Goal: Transaction & Acquisition: Book appointment/travel/reservation

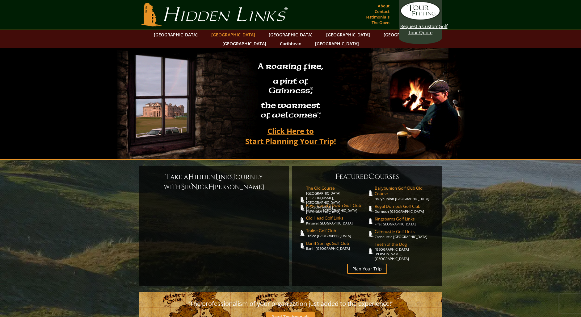
click at [224, 35] on link "[GEOGRAPHIC_DATA]" at bounding box center [233, 34] width 50 height 9
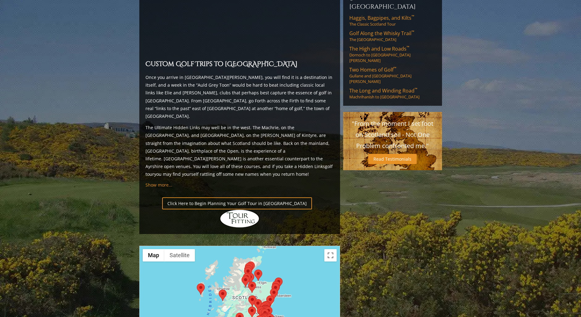
scroll to position [535, 0]
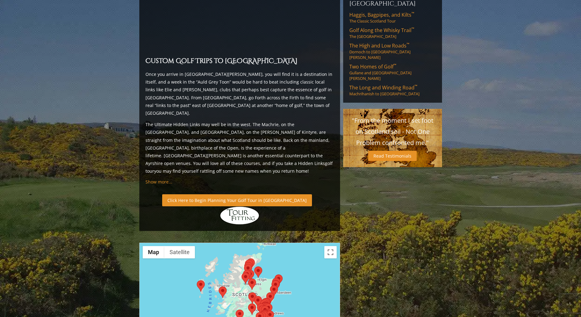
click at [179, 195] on link "Click Here to Begin Planning Your Golf Tour in Scotland" at bounding box center [237, 201] width 150 height 12
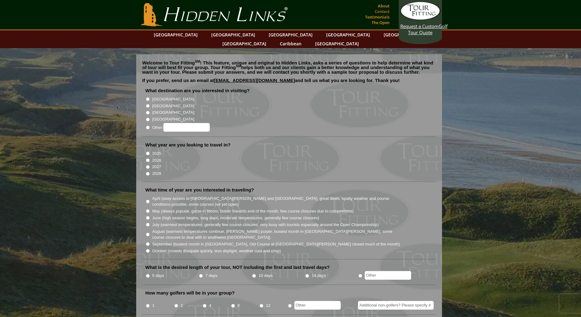
click at [380, 12] on link "Contact" at bounding box center [382, 11] width 18 height 9
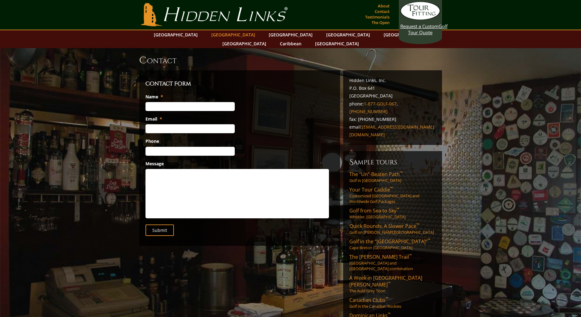
click at [226, 36] on link "[GEOGRAPHIC_DATA]" at bounding box center [233, 34] width 50 height 9
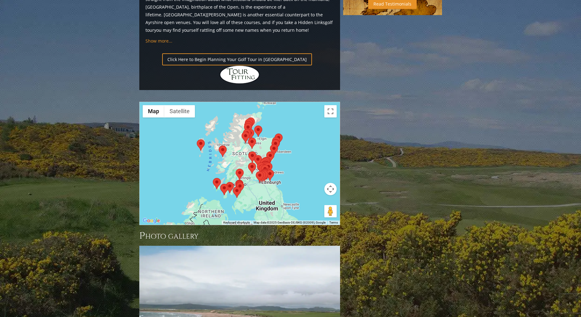
scroll to position [675, 0]
click at [262, 138] on div at bounding box center [240, 164] width 200 height 123
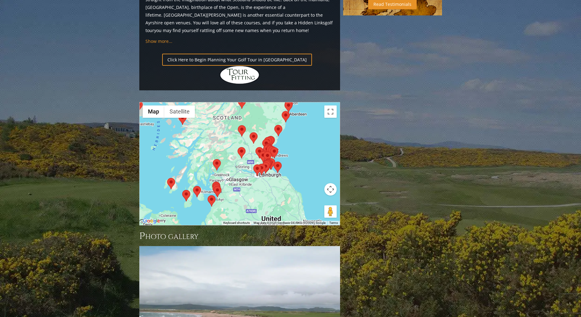
click at [262, 138] on div at bounding box center [240, 164] width 200 height 123
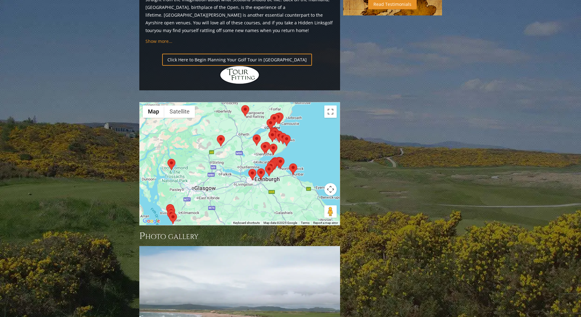
drag, startPoint x: 262, startPoint y: 134, endPoint x: 265, endPoint y: 162, distance: 27.3
click at [265, 162] on div at bounding box center [240, 164] width 200 height 123
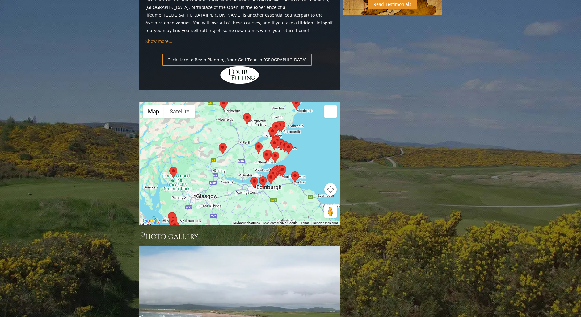
click at [262, 156] on div at bounding box center [240, 164] width 200 height 123
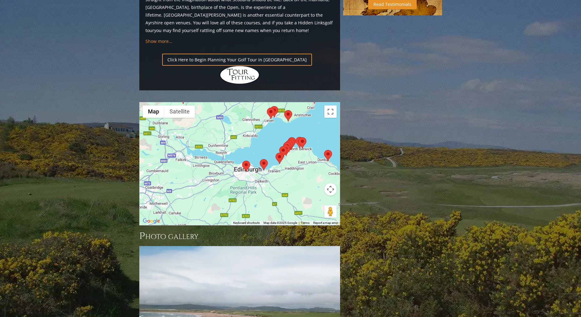
drag, startPoint x: 261, startPoint y: 153, endPoint x: 261, endPoint y: 157, distance: 4.0
click at [261, 157] on div at bounding box center [240, 164] width 200 height 123
